Goal: Task Accomplishment & Management: Manage account settings

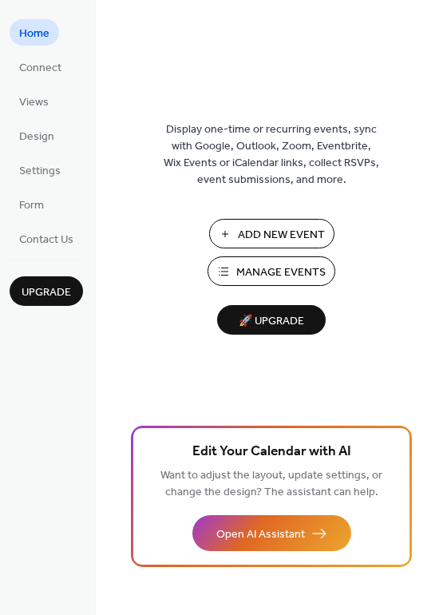
click at [249, 264] on span "Manage Events" at bounding box center [280, 272] width 89 height 17
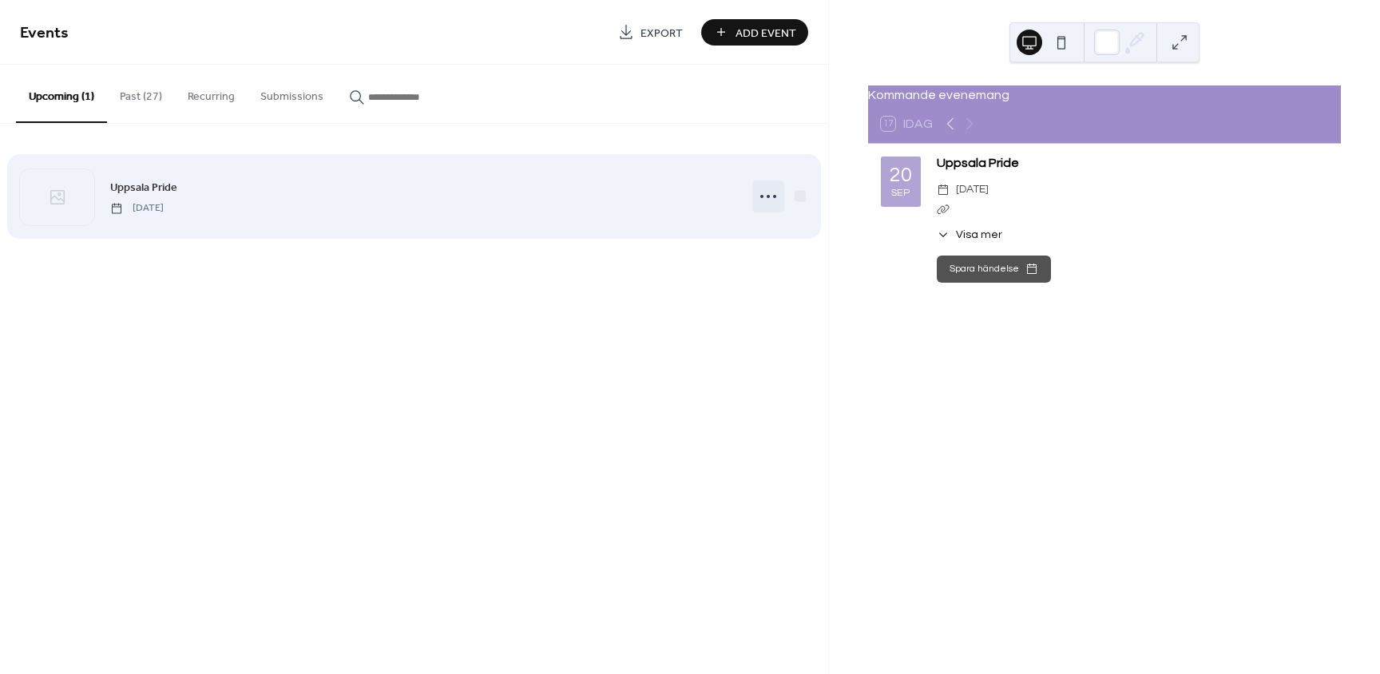
click at [764, 194] on icon at bounding box center [768, 197] width 26 height 26
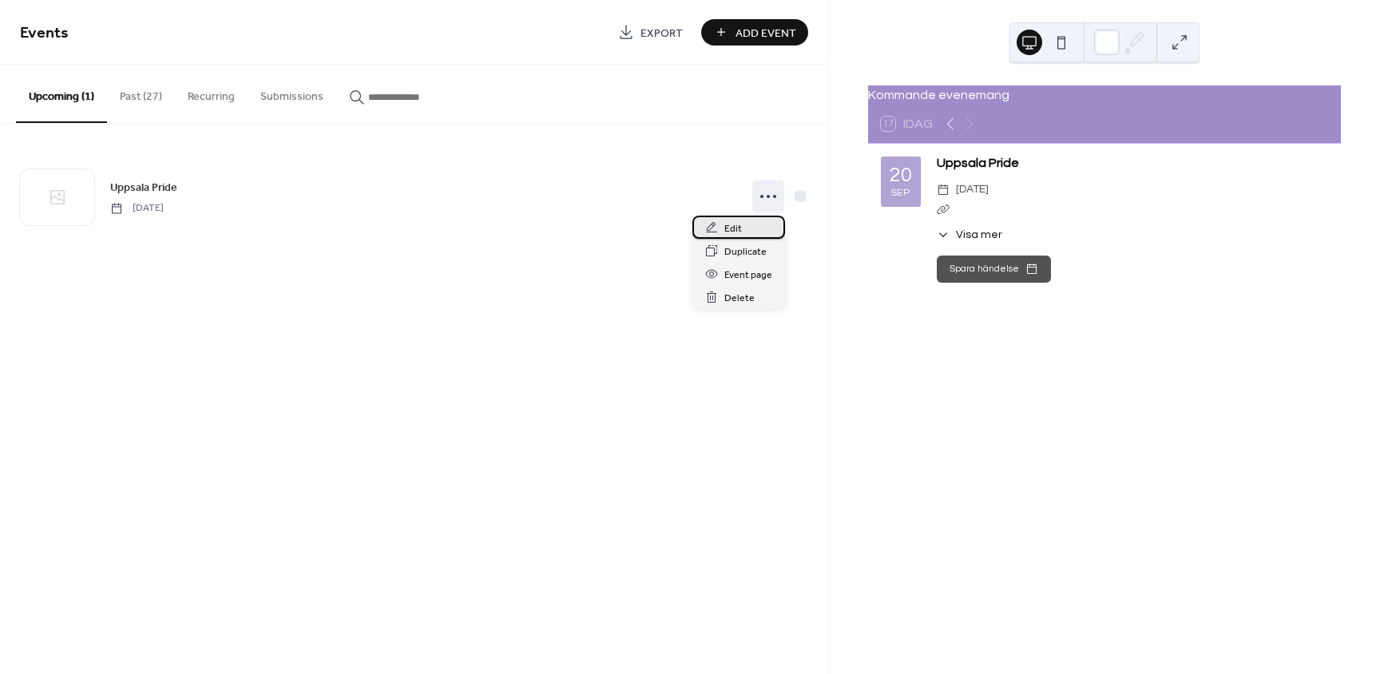
click at [745, 231] on div "Edit" at bounding box center [738, 227] width 93 height 23
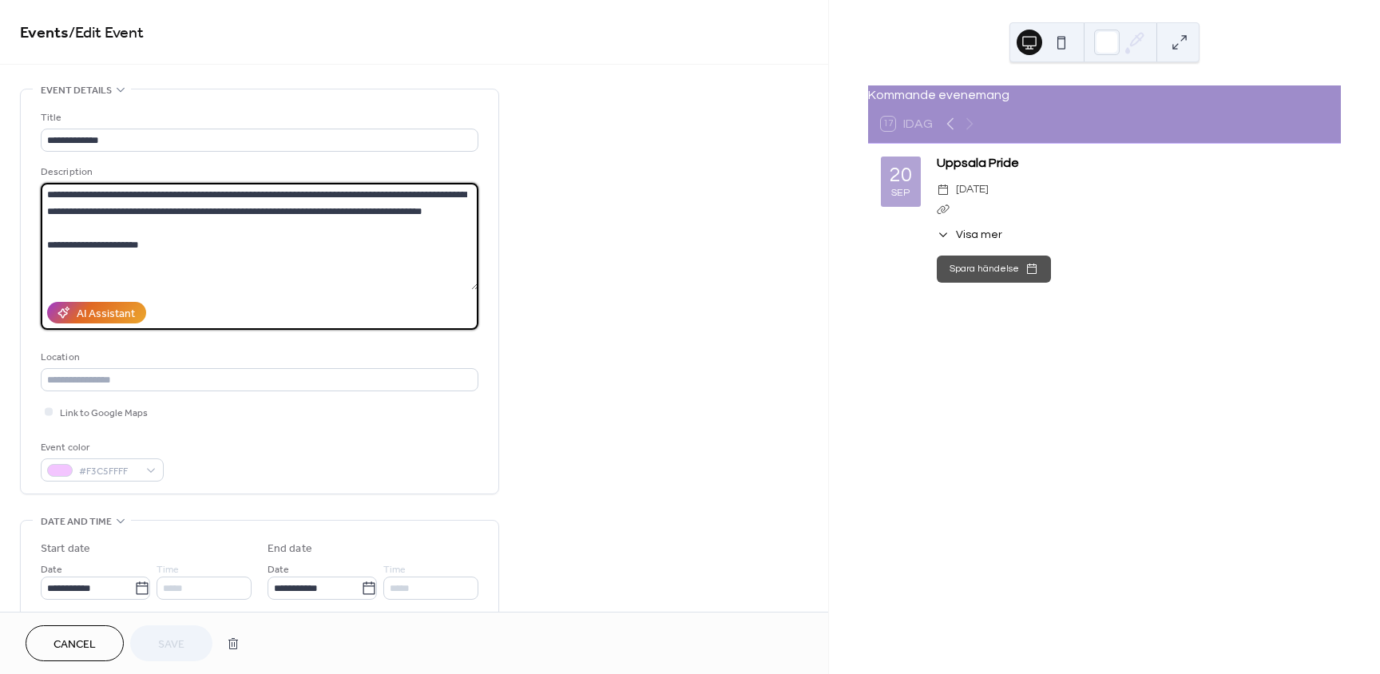
drag, startPoint x: 205, startPoint y: 242, endPoint x: 42, endPoint y: 248, distance: 163.0
click at [42, 248] on textarea "**********" at bounding box center [260, 236] width 438 height 107
paste textarea "**********"
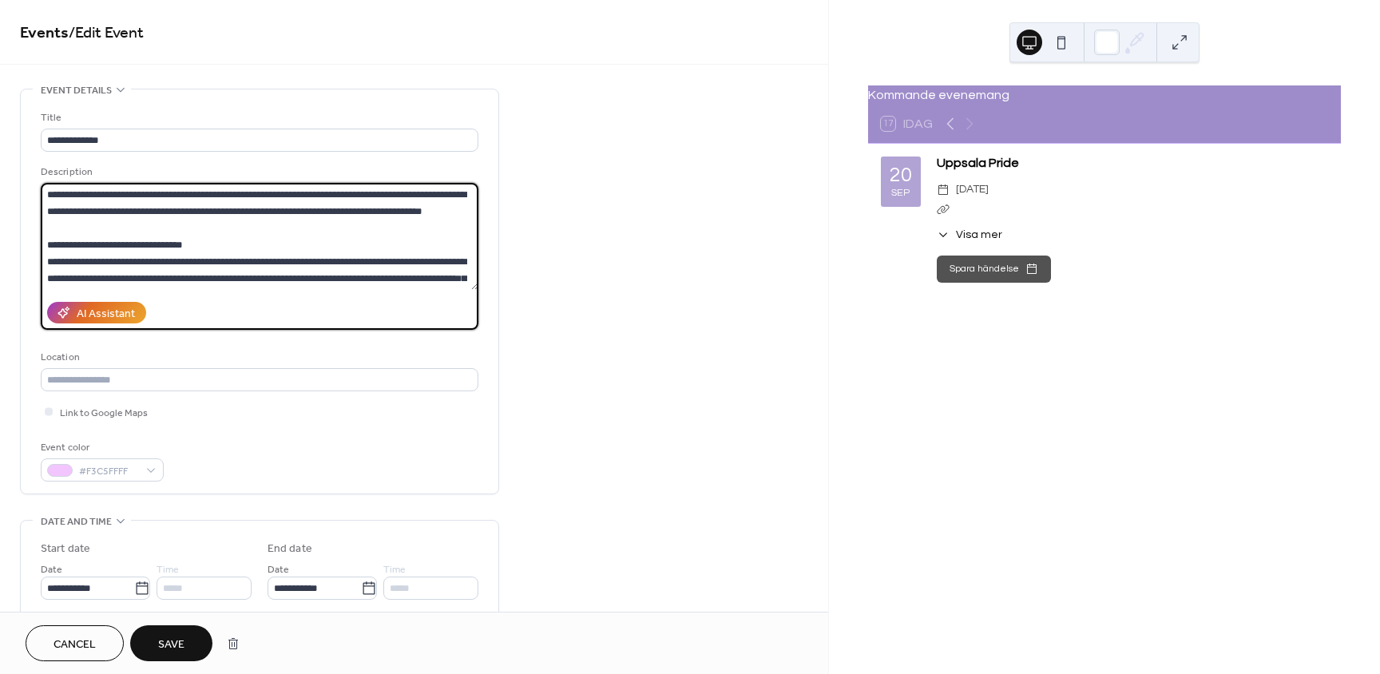
drag, startPoint x: 183, startPoint y: 260, endPoint x: 42, endPoint y: 246, distance: 141.3
click at [42, 246] on textarea at bounding box center [260, 236] width 438 height 107
drag, startPoint x: 338, startPoint y: 261, endPoint x: 318, endPoint y: 260, distance: 20.0
click at [318, 260] on textarea at bounding box center [260, 236] width 438 height 107
click at [196, 279] on textarea at bounding box center [260, 236] width 438 height 107
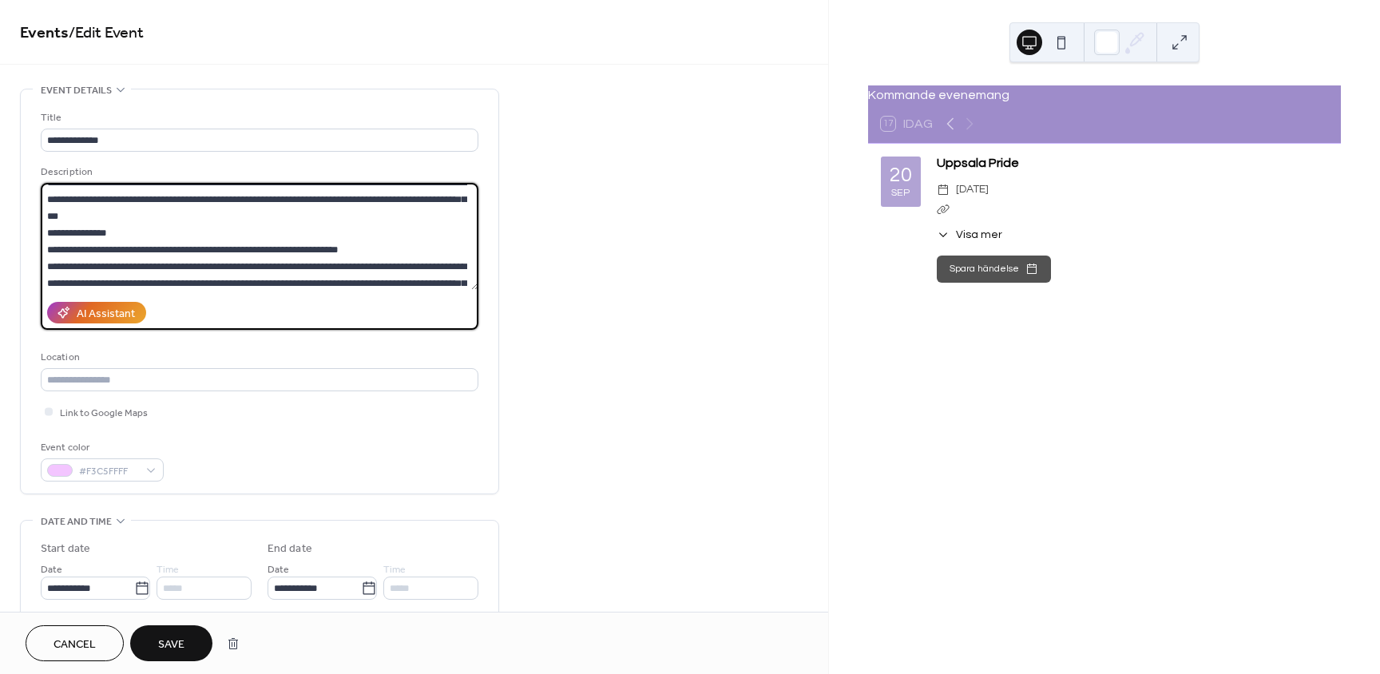
scroll to position [80, 0]
click at [180, 216] on textarea at bounding box center [260, 236] width 438 height 107
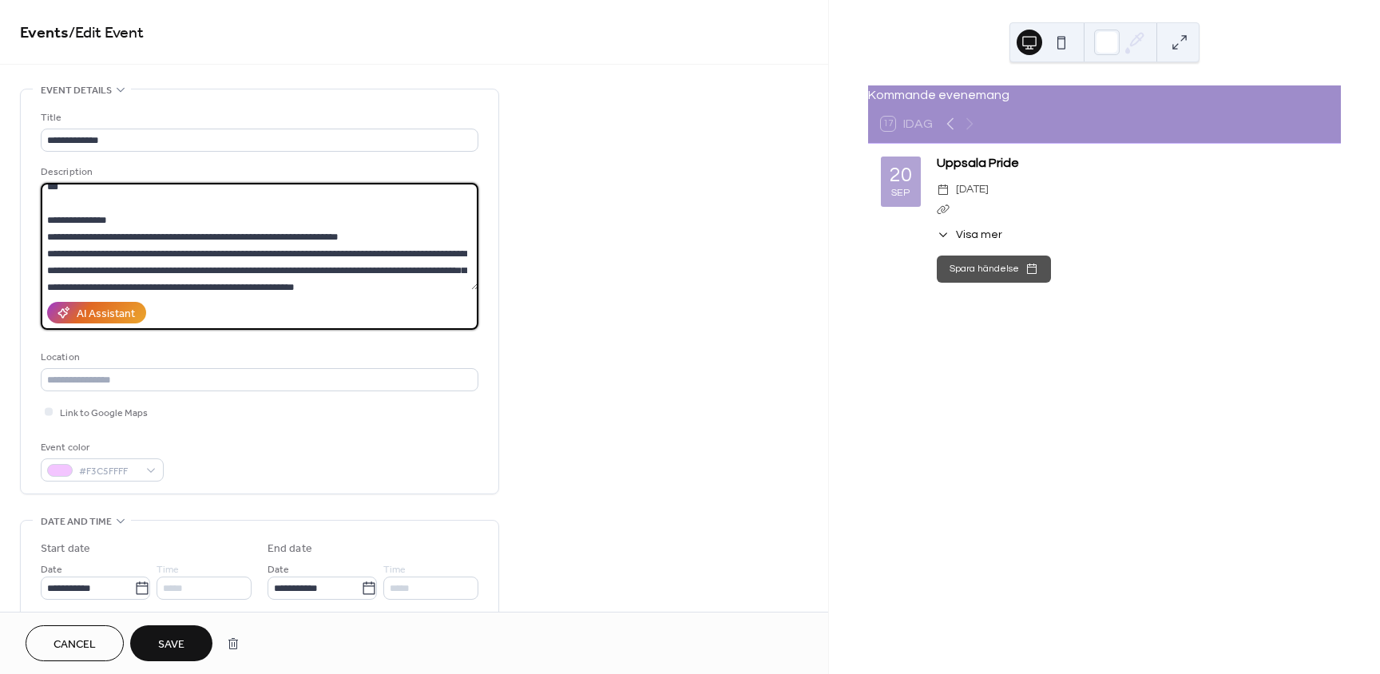
scroll to position [160, 0]
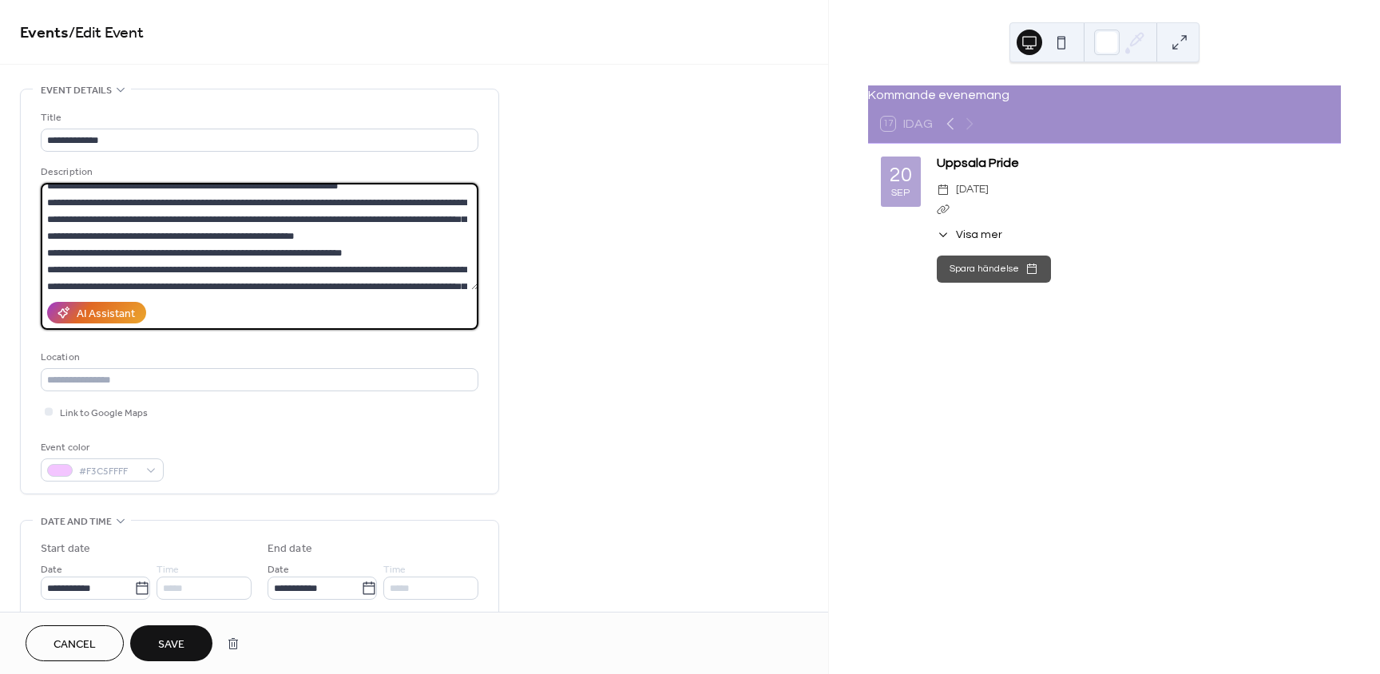
click at [89, 216] on textarea at bounding box center [260, 236] width 438 height 107
click at [358, 232] on textarea at bounding box center [260, 236] width 438 height 107
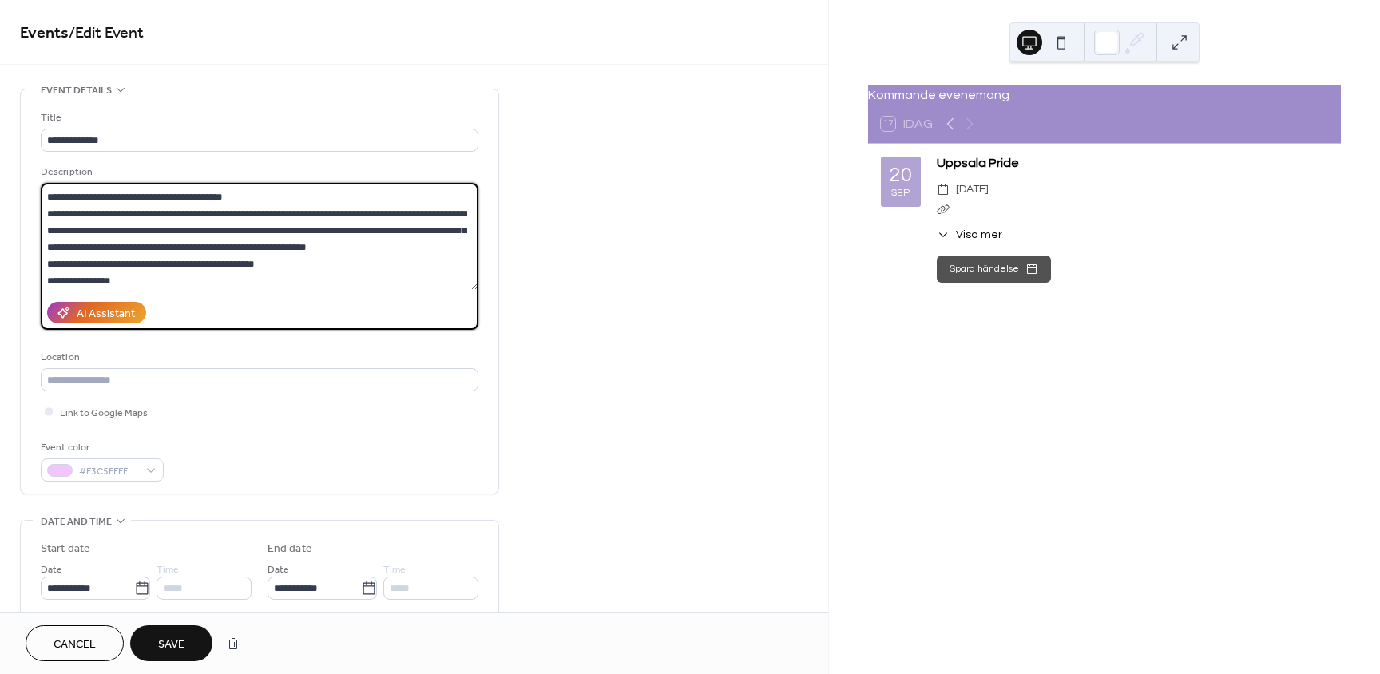
scroll to position [283, 0]
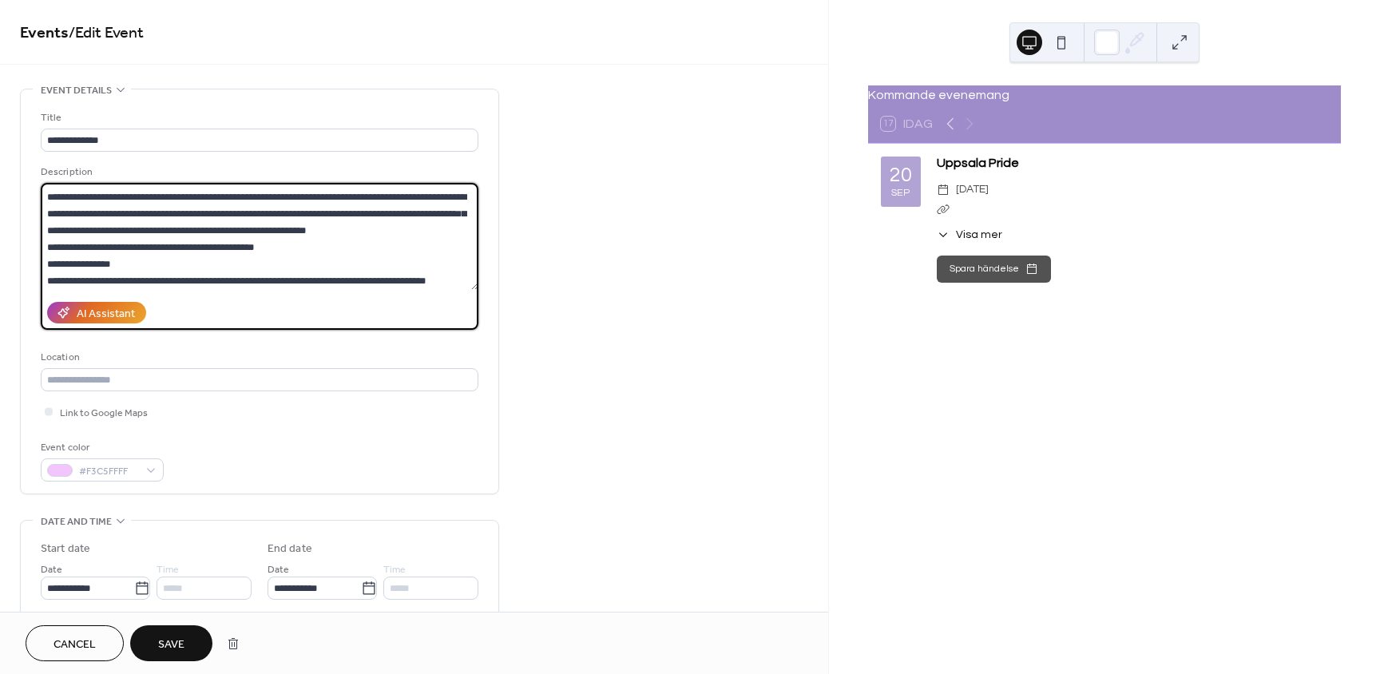
click at [299, 248] on textarea at bounding box center [260, 236] width 438 height 107
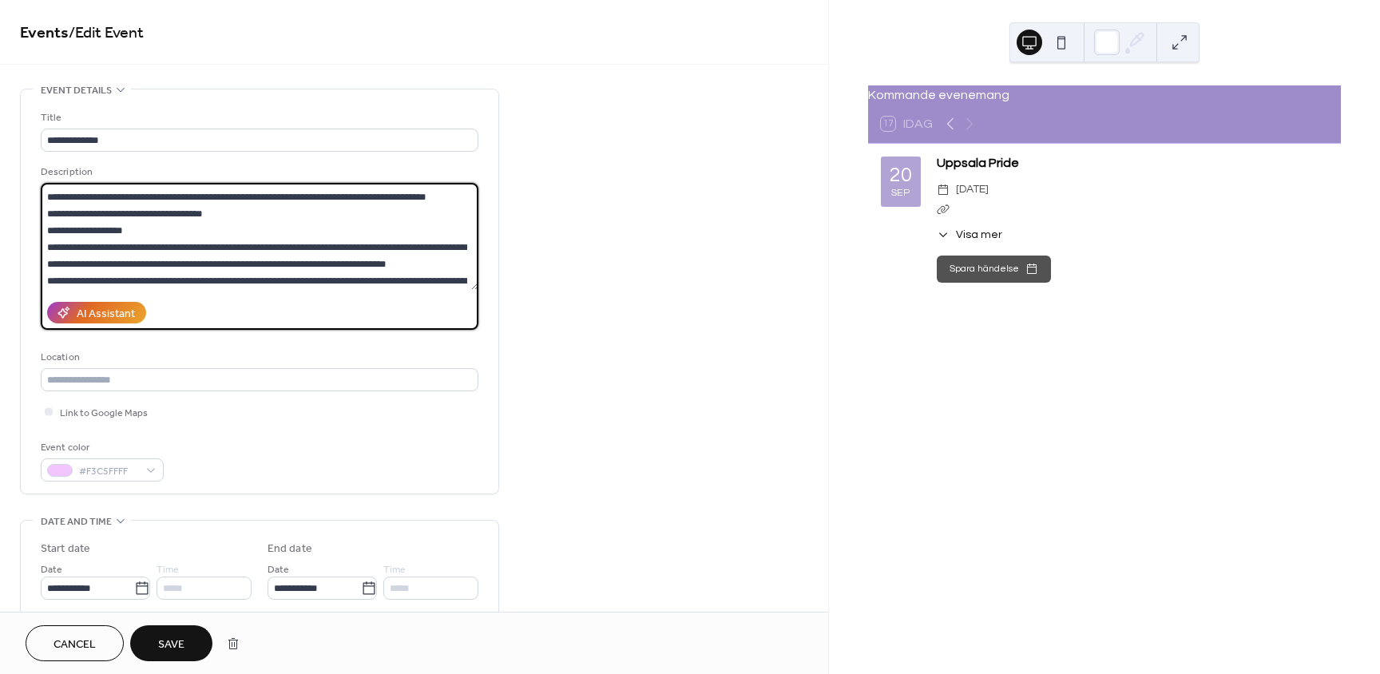
scroll to position [400, 0]
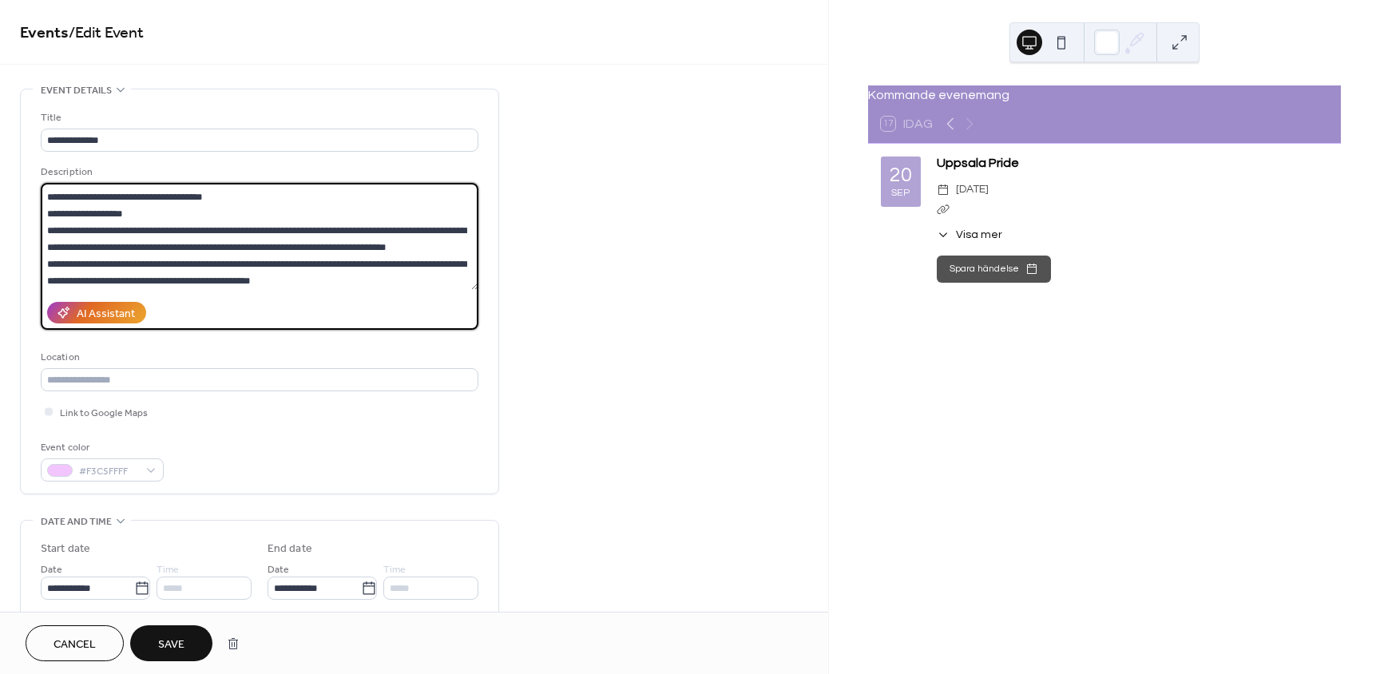
click at [449, 264] on textarea at bounding box center [260, 236] width 438 height 107
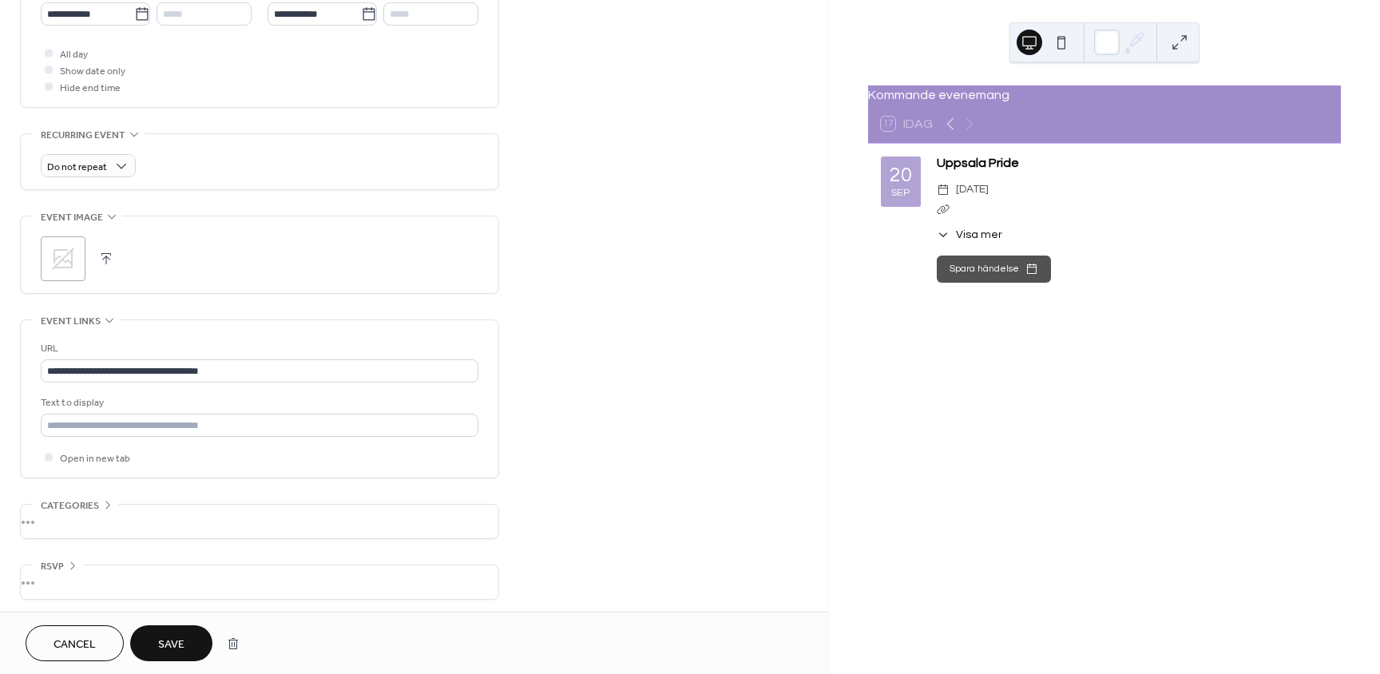
scroll to position [578, 0]
type textarea "**********"
click at [168, 636] on span "Save" at bounding box center [171, 644] width 26 height 17
